Goal: Browse casually

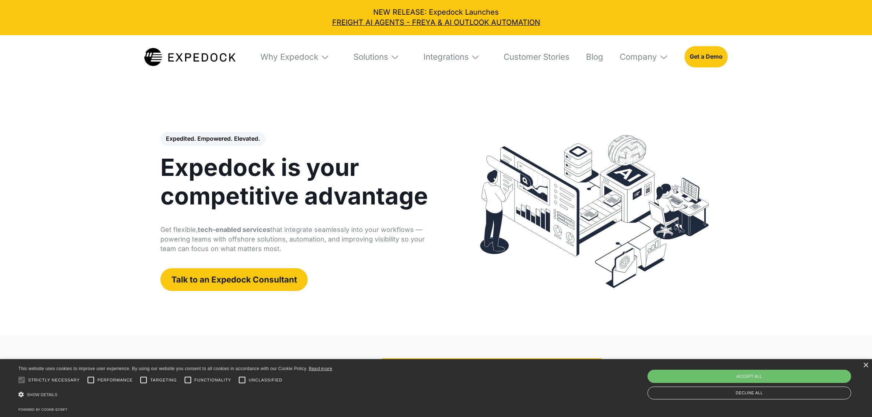
select select
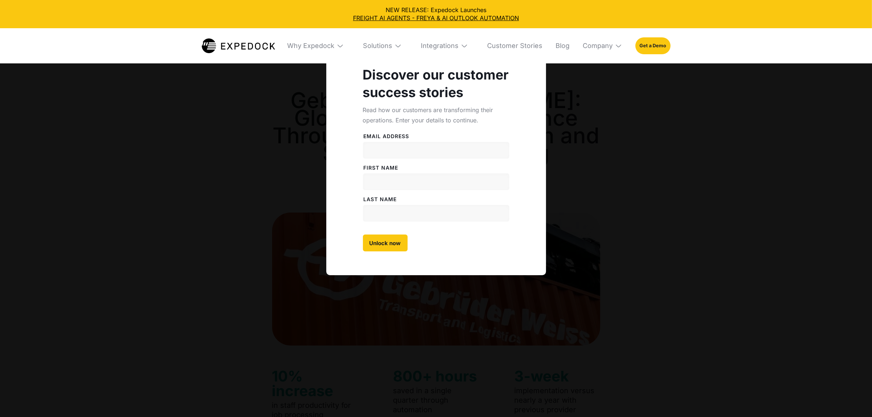
select select
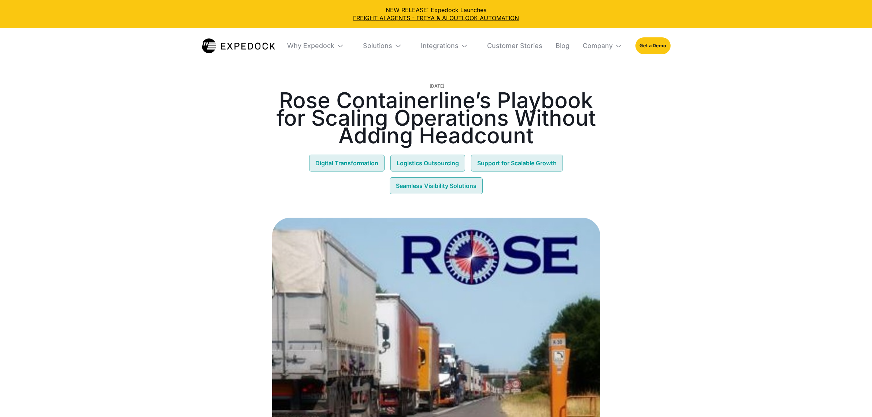
select select
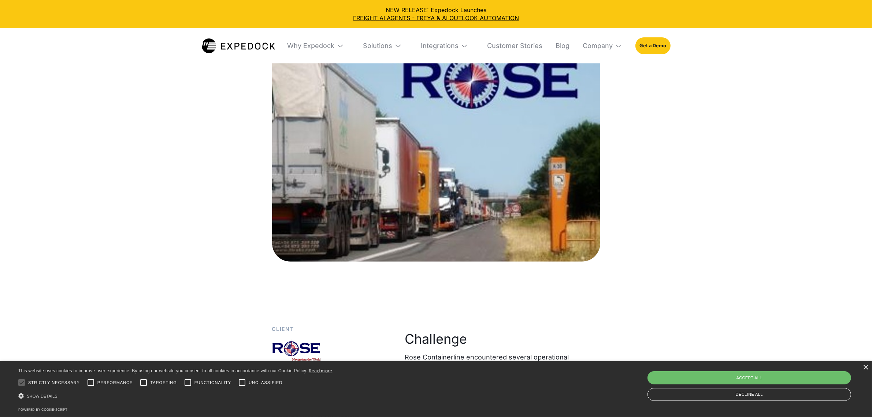
scroll to position [183, 0]
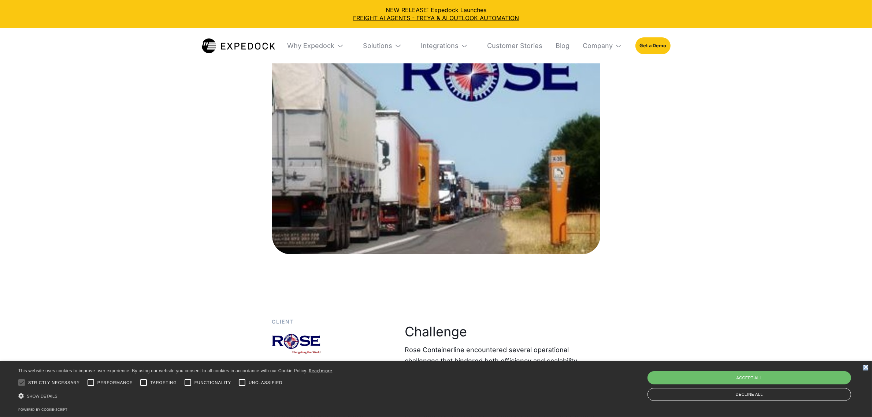
click at [865, 369] on div "×" at bounding box center [865, 367] width 5 height 5
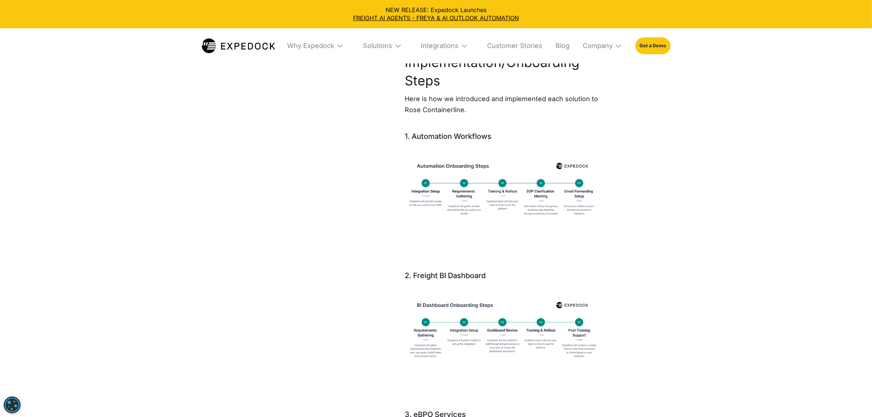
scroll to position [1236, 0]
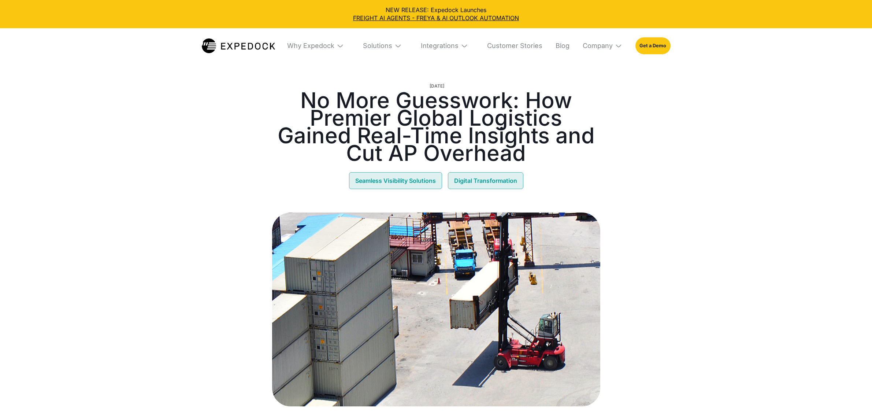
select select
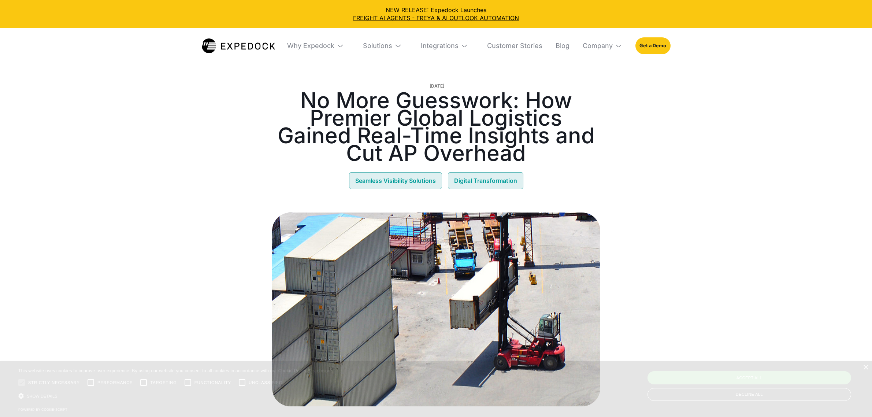
select select
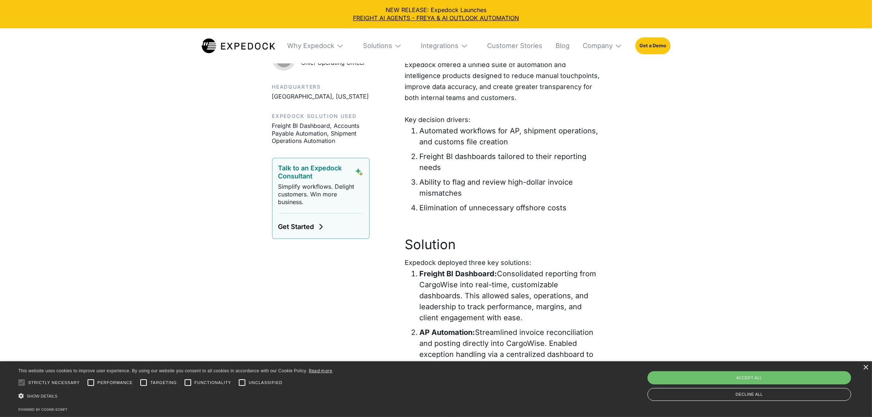
scroll to position [687, 0]
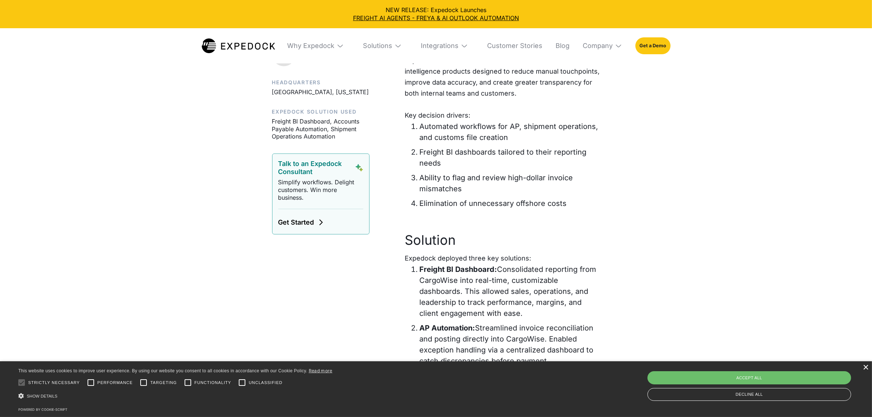
click at [867, 368] on div "×" at bounding box center [865, 367] width 5 height 5
